Goal: Transaction & Acquisition: Purchase product/service

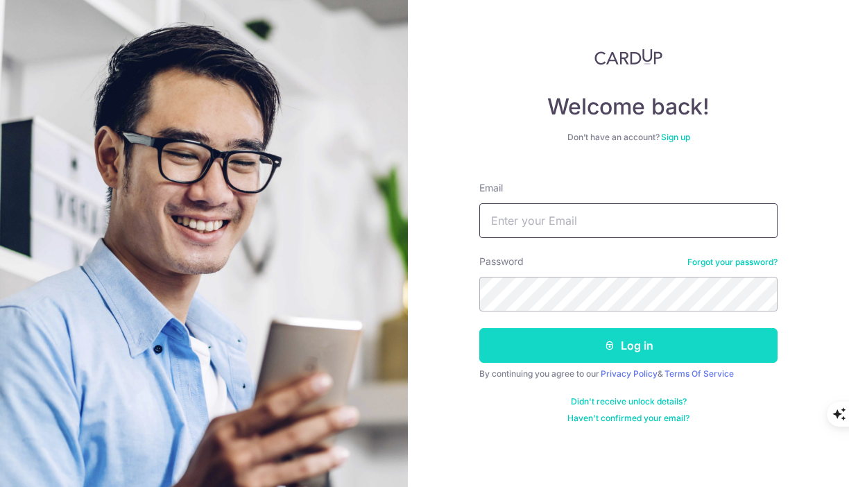
type input "felixluzhihui@gmail.com"
click at [588, 354] on button "Log in" at bounding box center [629, 345] width 298 height 35
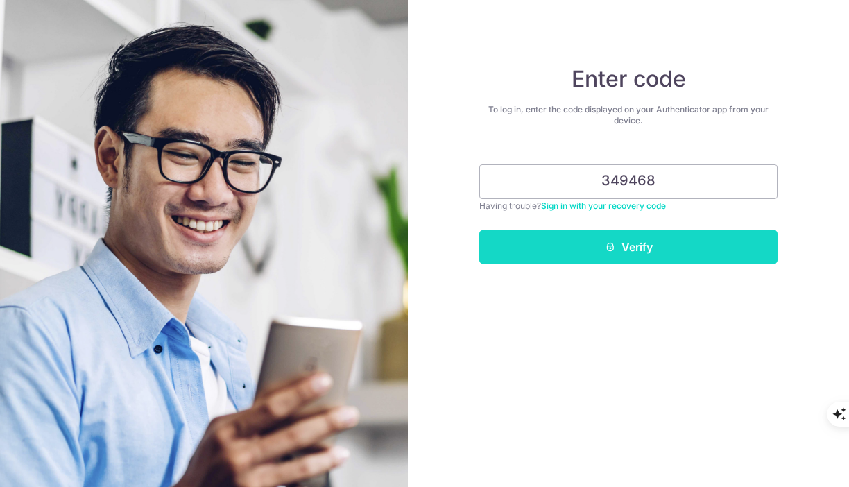
type input "349468"
click at [637, 252] on button "Verify" at bounding box center [629, 247] width 298 height 35
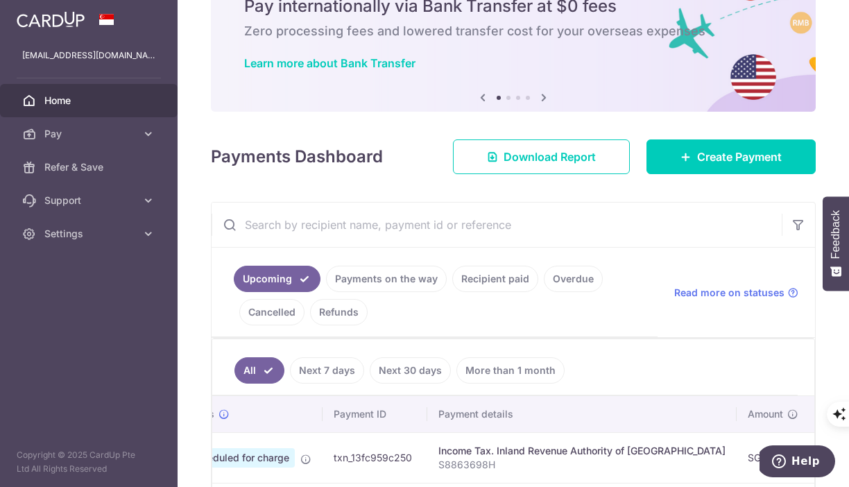
scroll to position [60, 0]
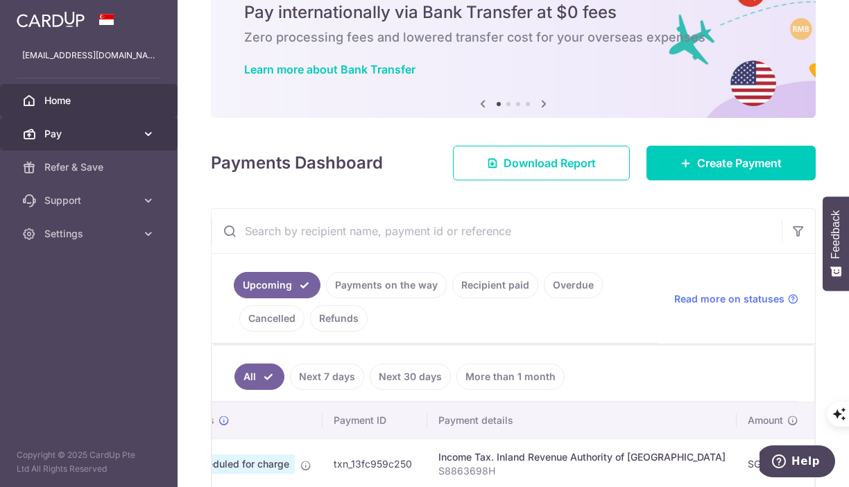
click at [124, 132] on span "Pay" at bounding box center [90, 134] width 92 height 14
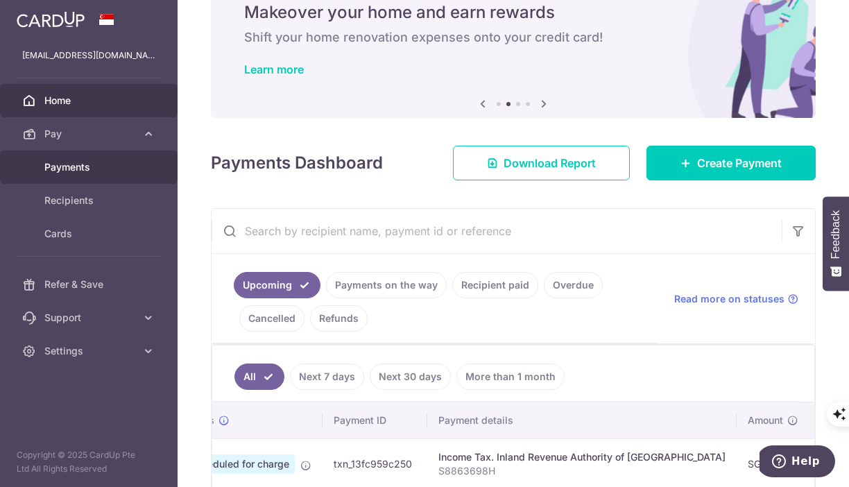
click at [114, 175] on link "Payments" at bounding box center [89, 167] width 178 height 33
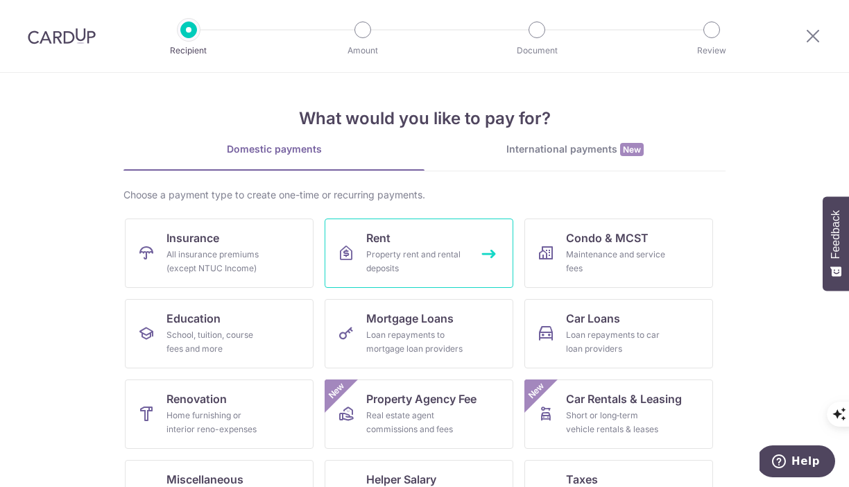
click at [440, 251] on div "Property rent and rental deposits" at bounding box center [416, 262] width 100 height 28
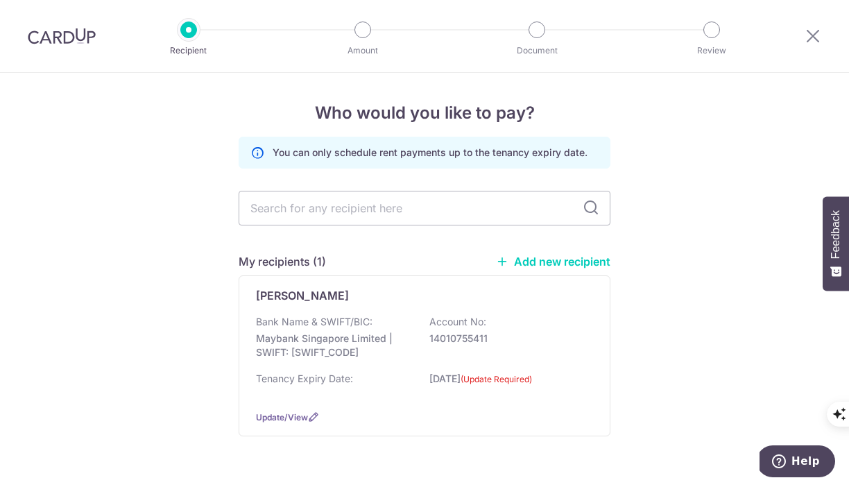
scroll to position [36, 0]
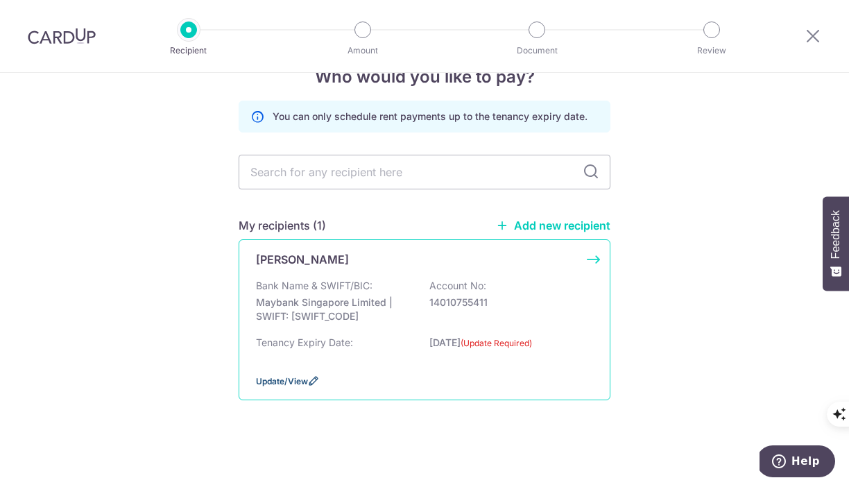
click at [285, 381] on span "Update/View" at bounding box center [282, 381] width 52 height 10
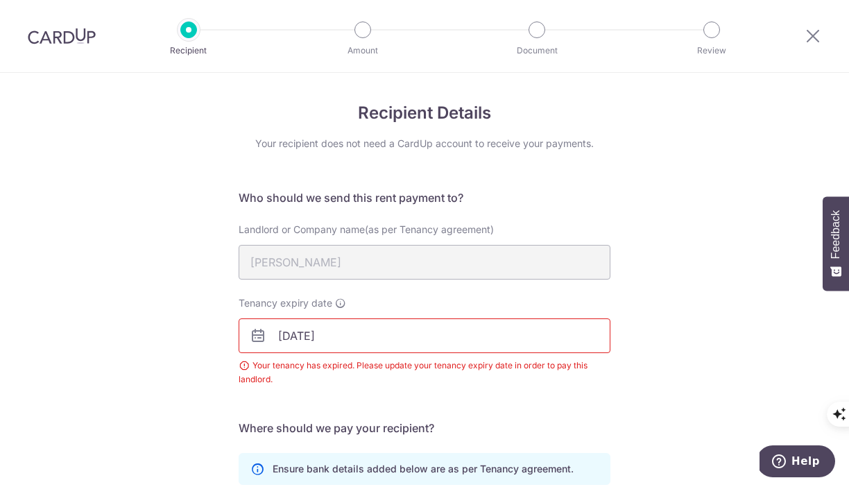
click at [289, 333] on input "29/09/2025" at bounding box center [425, 336] width 372 height 35
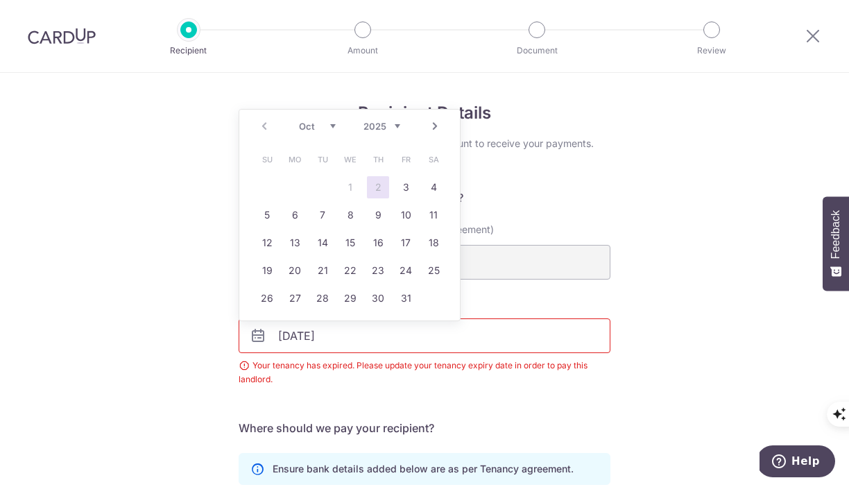
click at [258, 333] on icon at bounding box center [258, 336] width 17 height 17
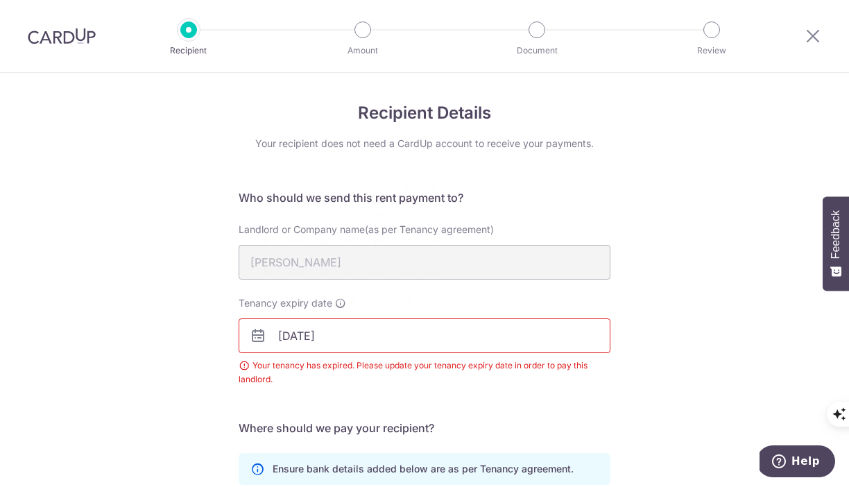
click at [255, 347] on input "29/09/2025" at bounding box center [425, 336] width 372 height 35
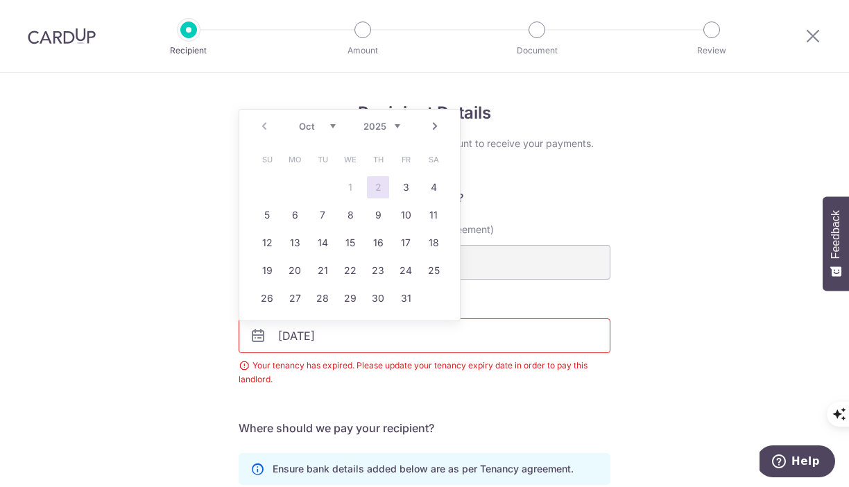
click at [396, 125] on select "2025 2026 2027 2028 2029 2030 2031 2032 2033 2034 2035" at bounding box center [382, 126] width 37 height 11
click at [307, 127] on select "Jan Feb Mar Apr May Jun Jul Aug Sep Oct Nov Dec" at bounding box center [317, 126] width 37 height 11
click at [275, 294] on link "29" at bounding box center [267, 298] width 22 height 22
type input "29/03/2026"
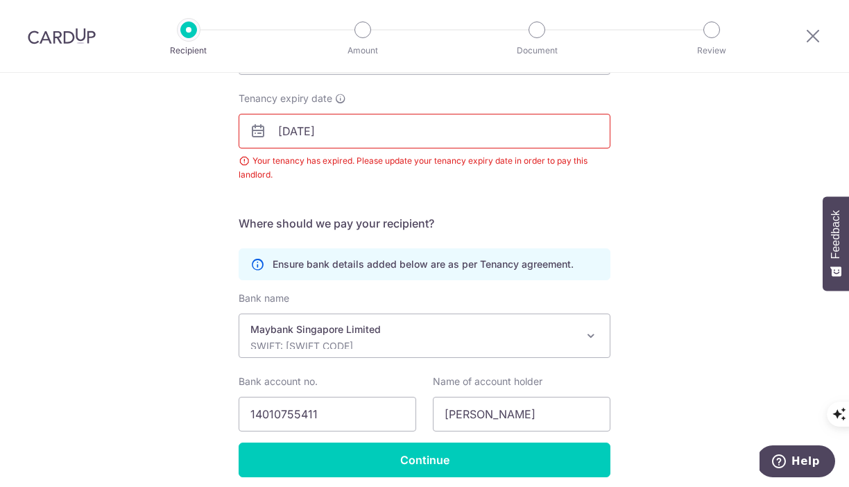
scroll to position [260, 0]
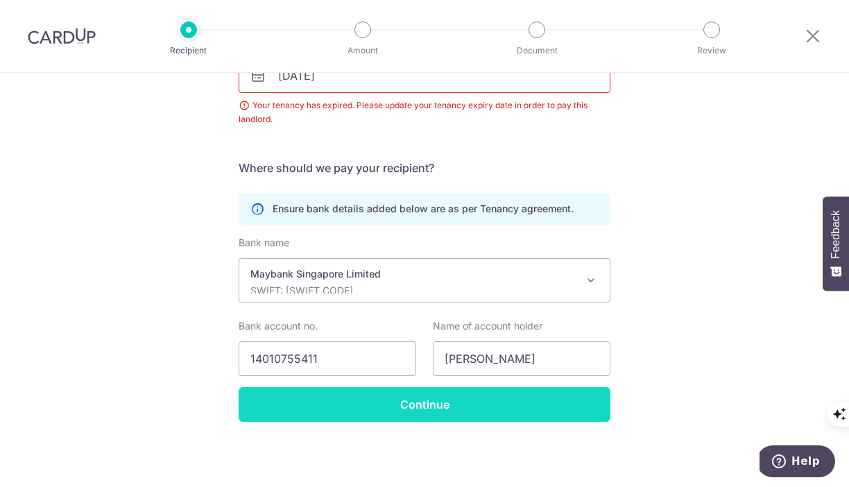
click at [445, 405] on input "Continue" at bounding box center [425, 404] width 372 height 35
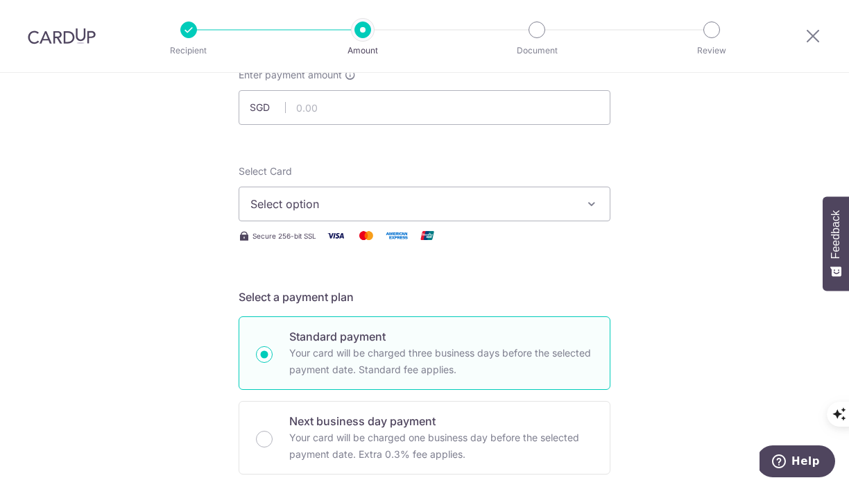
scroll to position [51, 0]
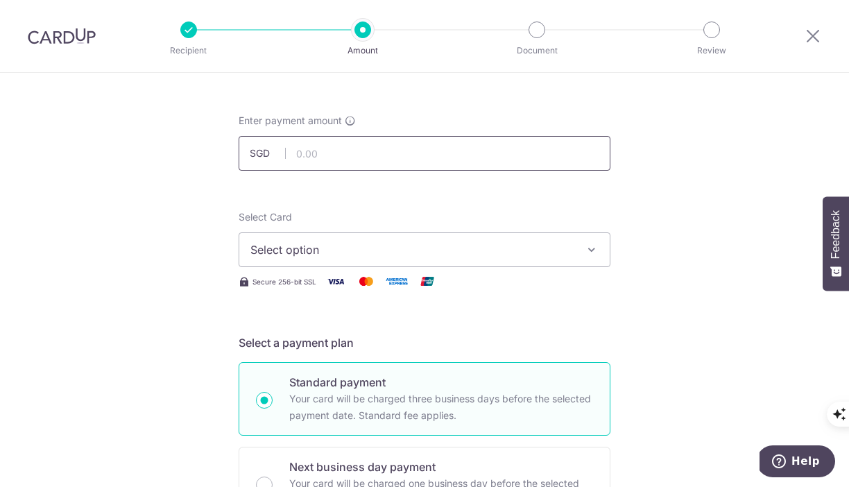
click at [412, 159] on input "text" at bounding box center [425, 153] width 372 height 35
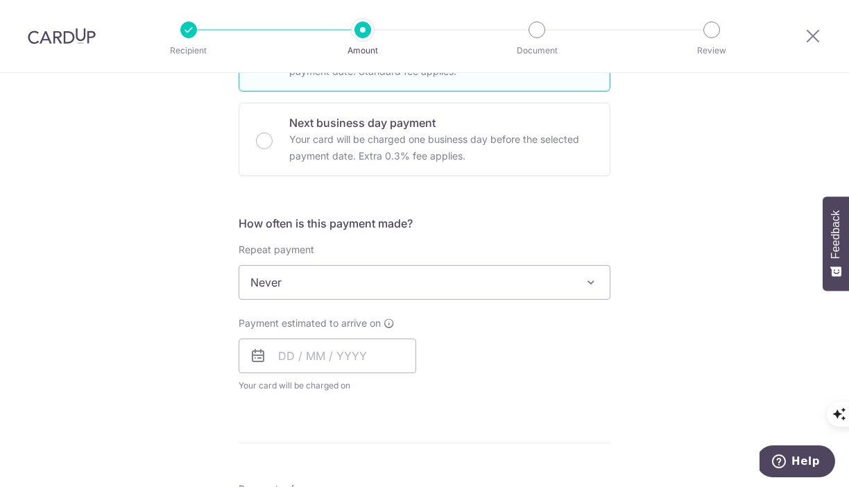
scroll to position [409, 0]
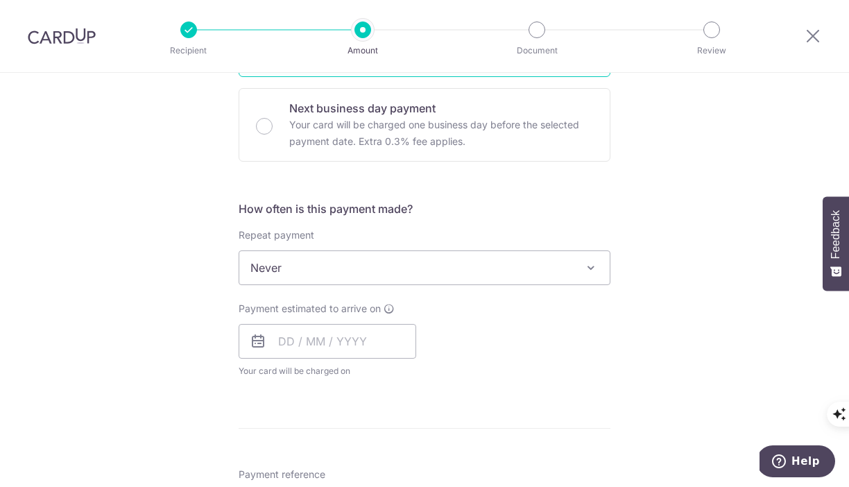
type input "2,650.00"
click at [508, 339] on div "Payment estimated to arrive on Your card will be charged on for the first payme…" at bounding box center [424, 340] width 389 height 76
click at [343, 344] on input "text" at bounding box center [328, 341] width 178 height 35
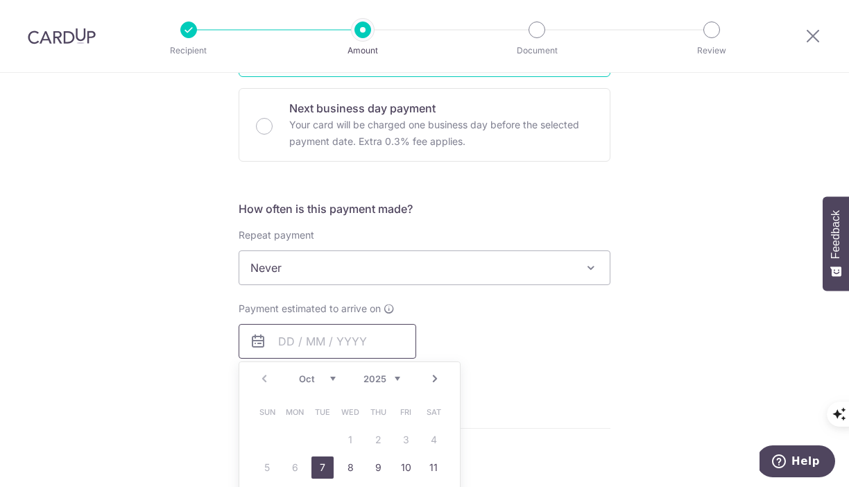
scroll to position [552, 0]
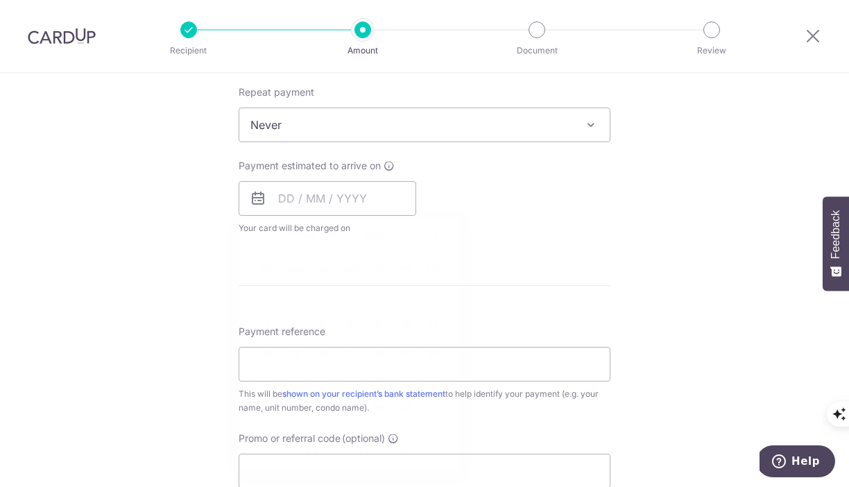
click at [514, 318] on form "Enter payment amount SGD 2,650.00 2650.00 Select Card Select option Add credit …" at bounding box center [425, 161] width 372 height 1099
click at [389, 204] on input "text" at bounding box center [328, 198] width 178 height 35
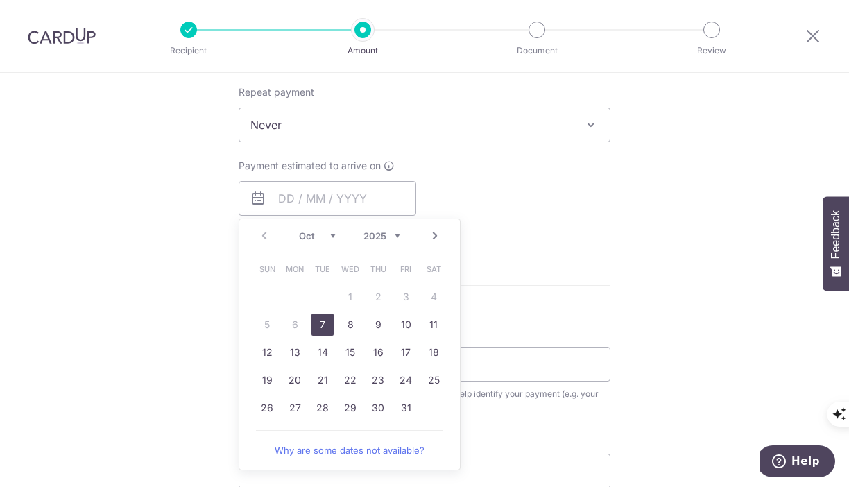
click at [323, 332] on link "7" at bounding box center [323, 325] width 22 height 22
type input "07/10/2025"
click at [479, 221] on div "Payment estimated to arrive on 07/10/2025 Prev Next Oct Nov Dec 2025 2026 2027 …" at bounding box center [424, 197] width 389 height 76
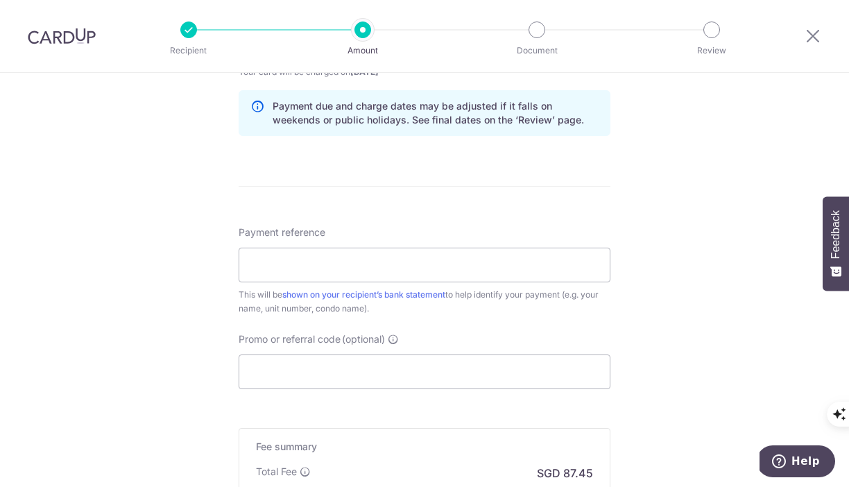
scroll to position [833, 0]
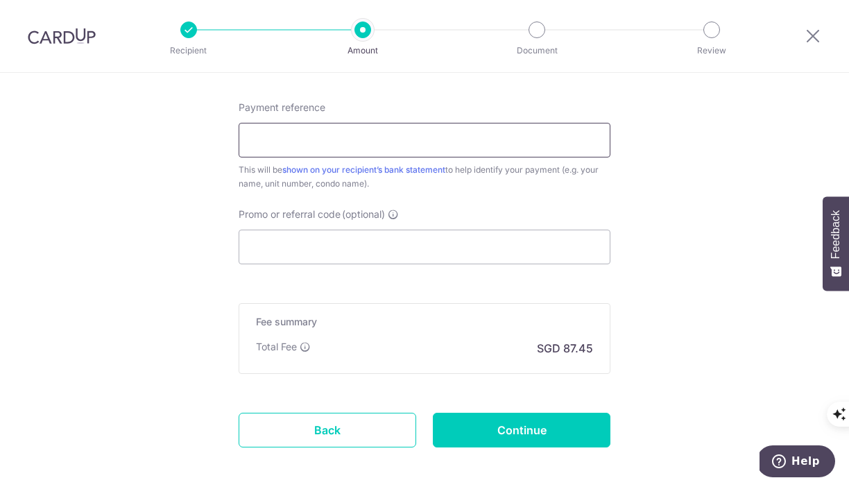
click at [472, 135] on input "Payment reference" at bounding box center [425, 140] width 372 height 35
type input "Rental Mori Internet"
drag, startPoint x: 292, startPoint y: 253, endPoint x: 368, endPoint y: 232, distance: 78.5
click at [292, 253] on input "Promo or referral code (optional)" at bounding box center [425, 247] width 372 height 35
paste input "SAVERENT179"
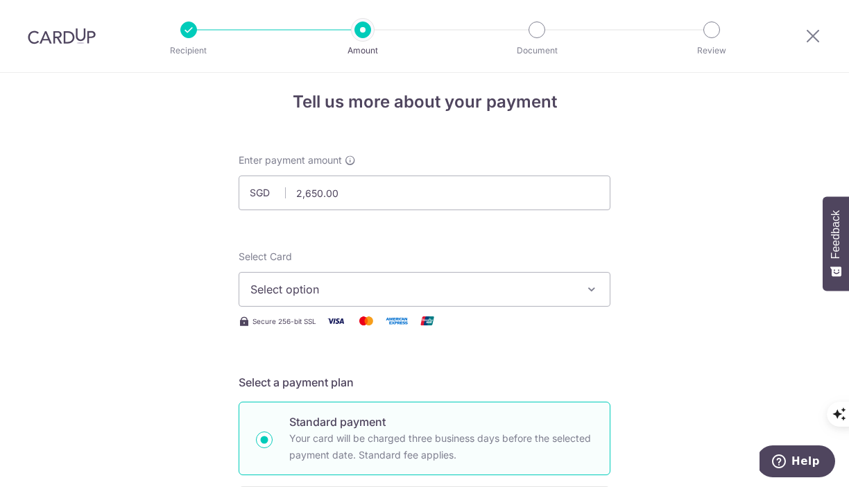
scroll to position [8, 0]
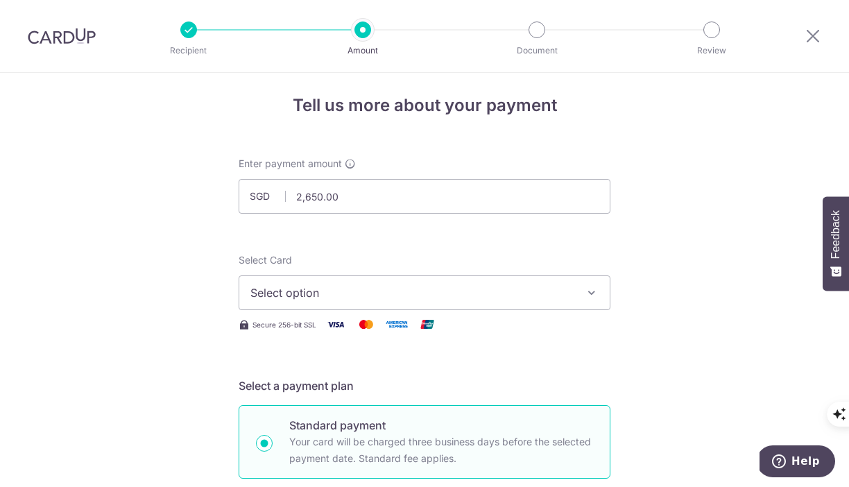
type input "SAVERENT179"
click at [453, 303] on button "Select option" at bounding box center [425, 293] width 372 height 35
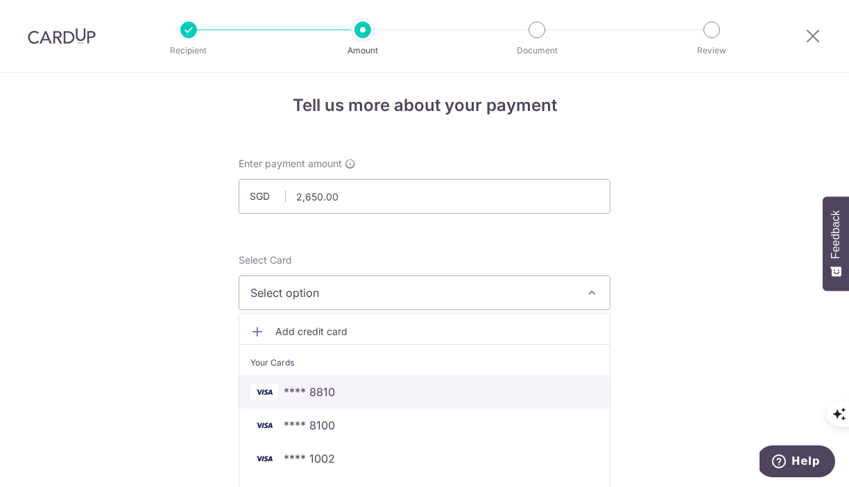
click at [404, 386] on span "**** 8810" at bounding box center [425, 392] width 348 height 17
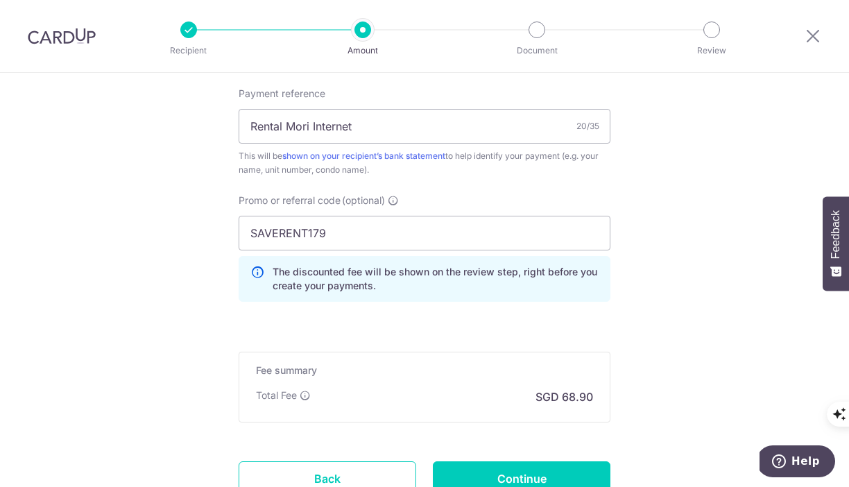
scroll to position [960, 0]
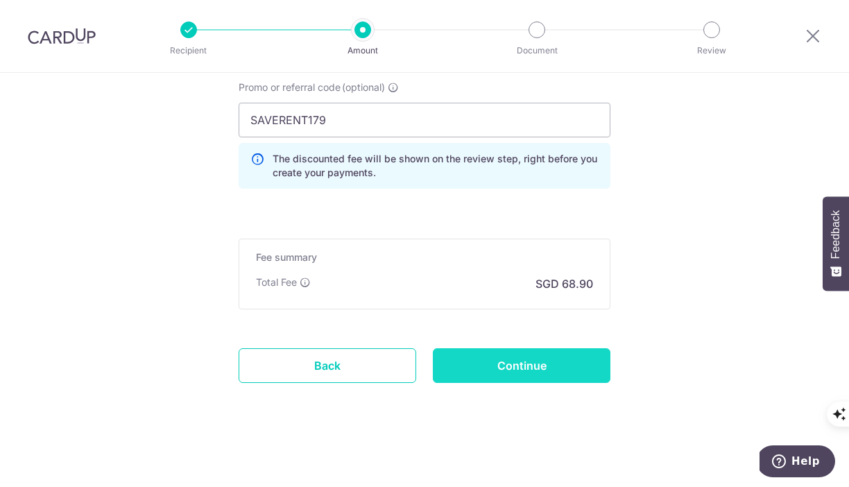
click at [571, 361] on input "Continue" at bounding box center [522, 365] width 178 height 35
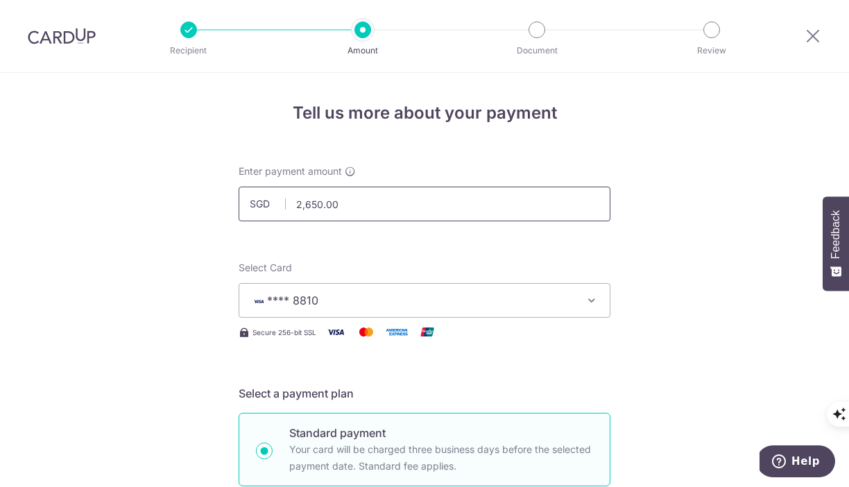
click at [316, 200] on input "2,650.00" at bounding box center [425, 204] width 372 height 35
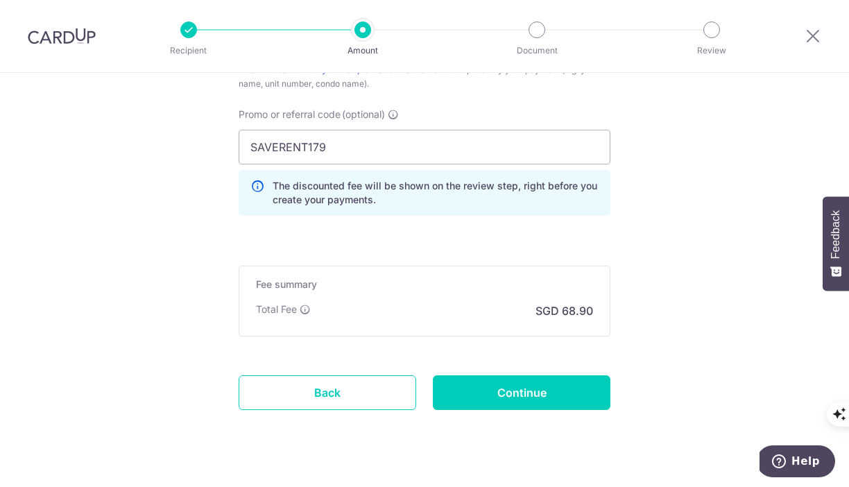
scroll to position [960, 0]
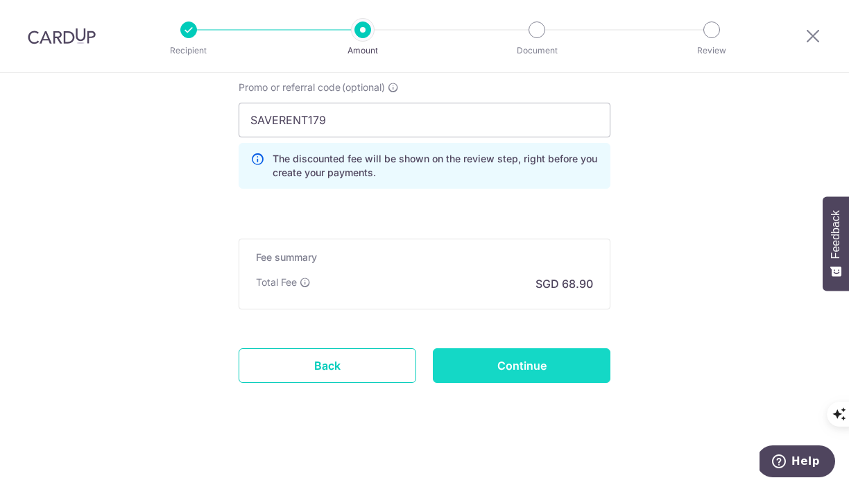
click at [486, 363] on input "Continue" at bounding box center [522, 365] width 178 height 35
type input "2,645.00"
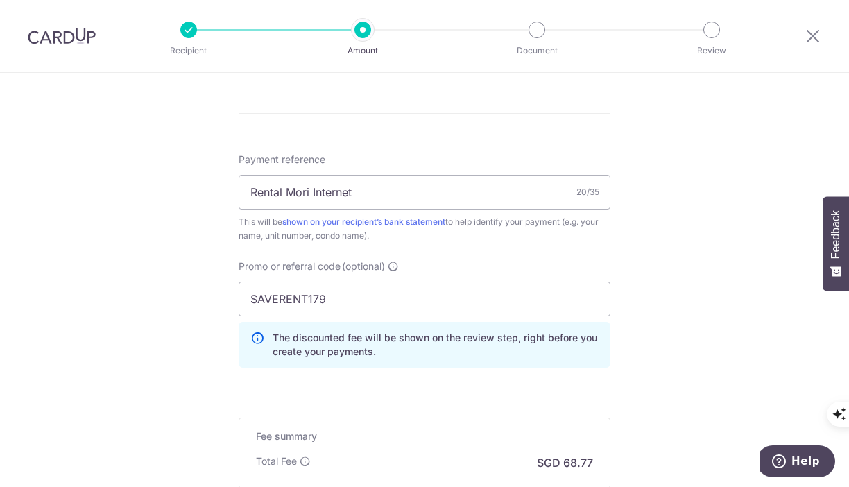
scroll to position [814, 0]
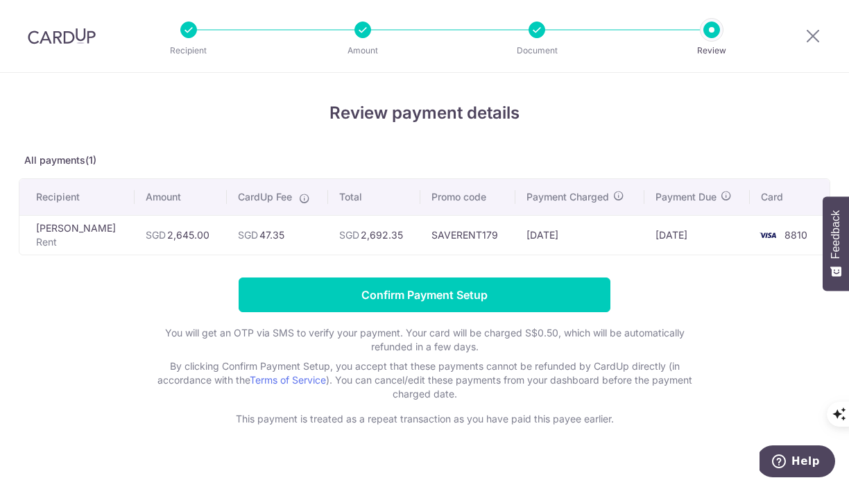
scroll to position [21, 0]
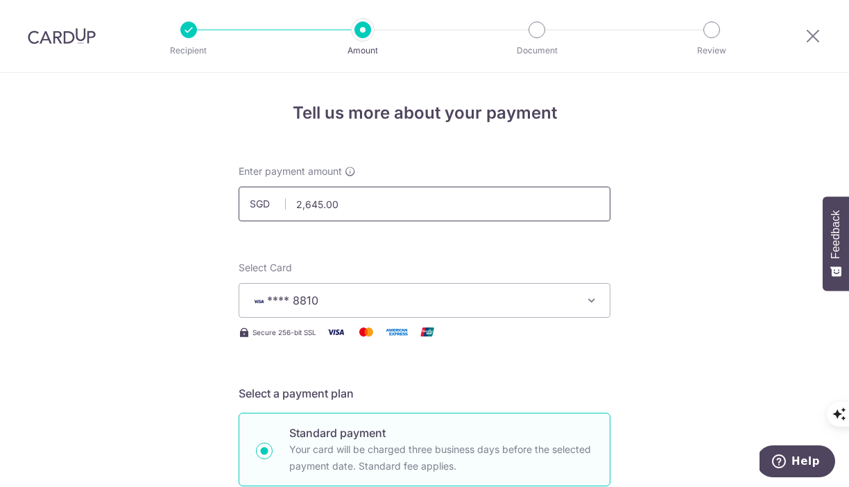
click at [319, 201] on input "2,645.00" at bounding box center [425, 204] width 372 height 35
click at [323, 204] on input "2,645.00" at bounding box center [425, 204] width 372 height 35
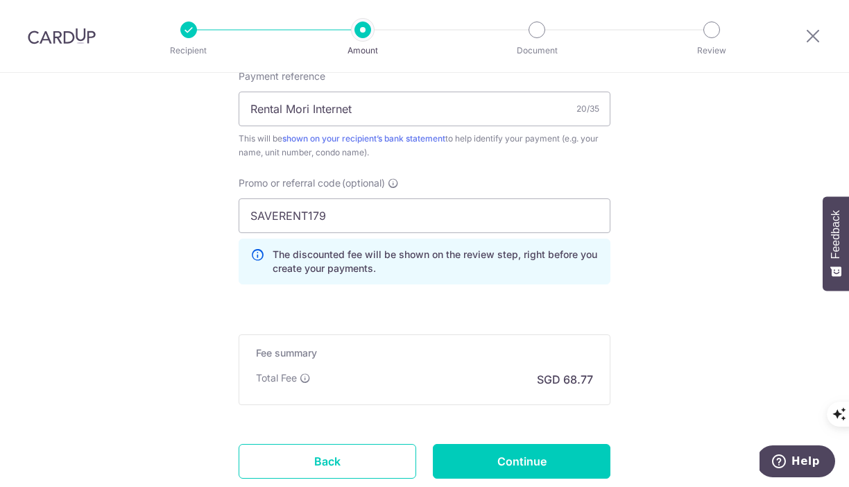
scroll to position [960, 0]
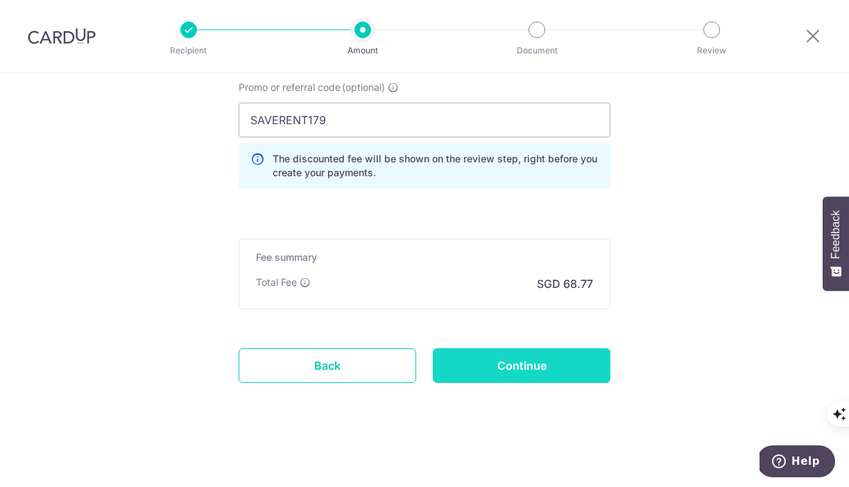
click at [478, 363] on input "Continue" at bounding box center [522, 365] width 178 height 35
type input "2,638.00"
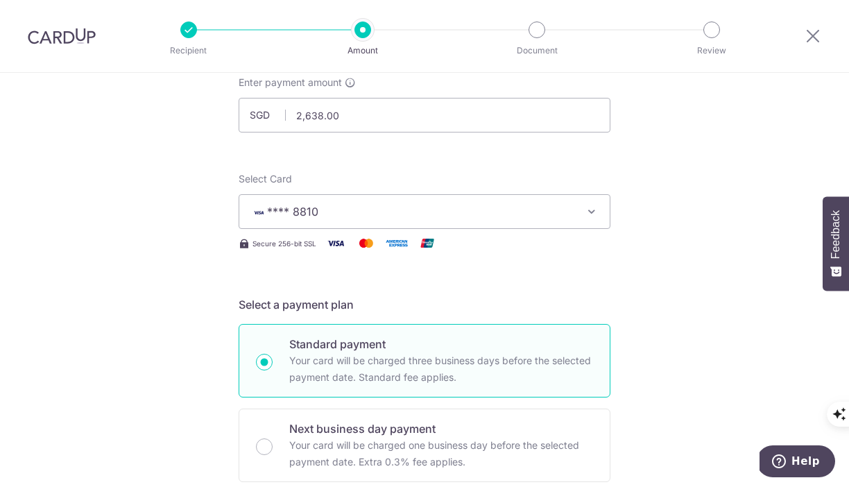
scroll to position [0, 0]
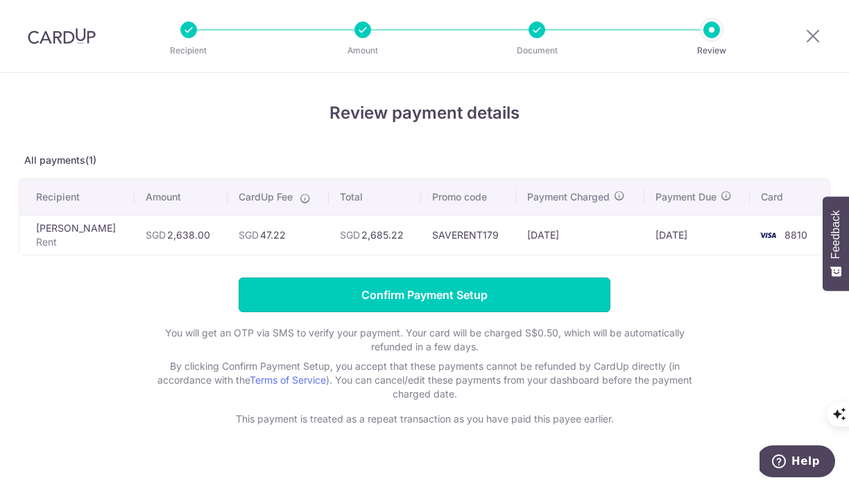
click at [482, 282] on input "Confirm Payment Setup" at bounding box center [425, 295] width 372 height 35
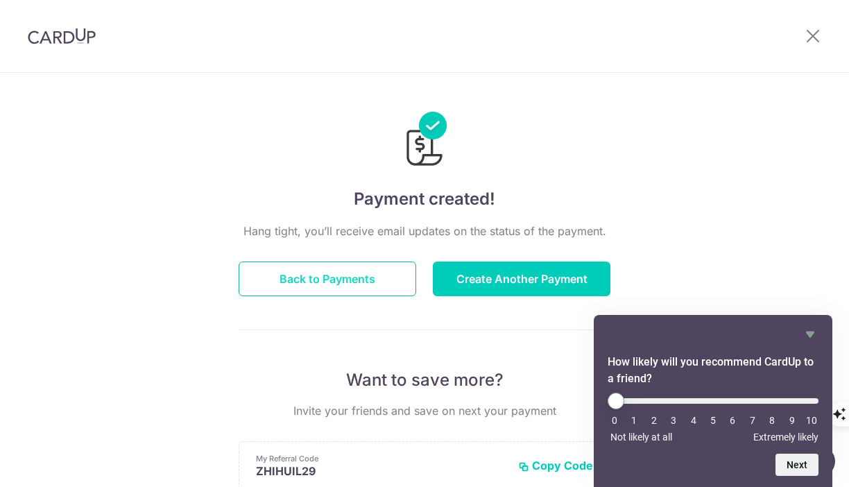
click at [305, 272] on button "Back to Payments" at bounding box center [328, 279] width 178 height 35
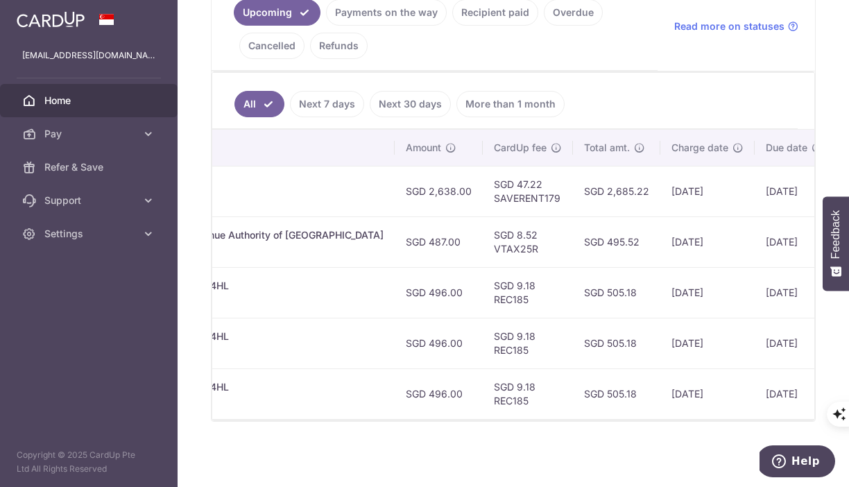
scroll to position [0, 413]
